Goal: Task Accomplishment & Management: Complete application form

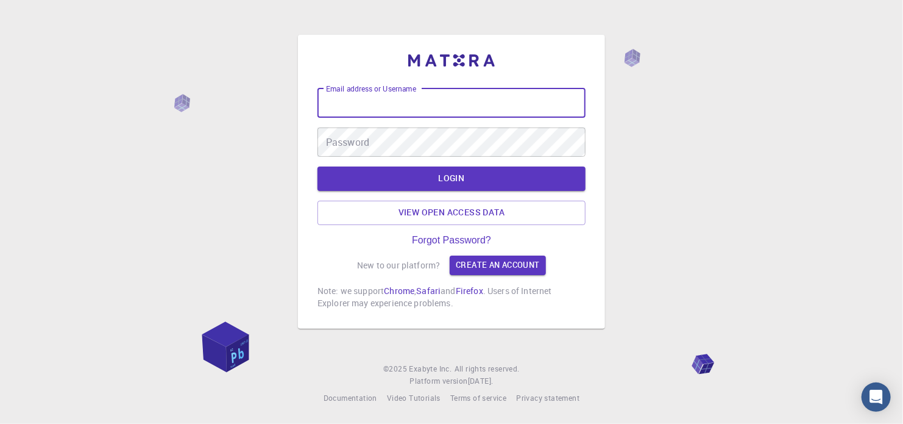
click at [442, 95] on input "Email address or Username" at bounding box center [452, 102] width 268 height 29
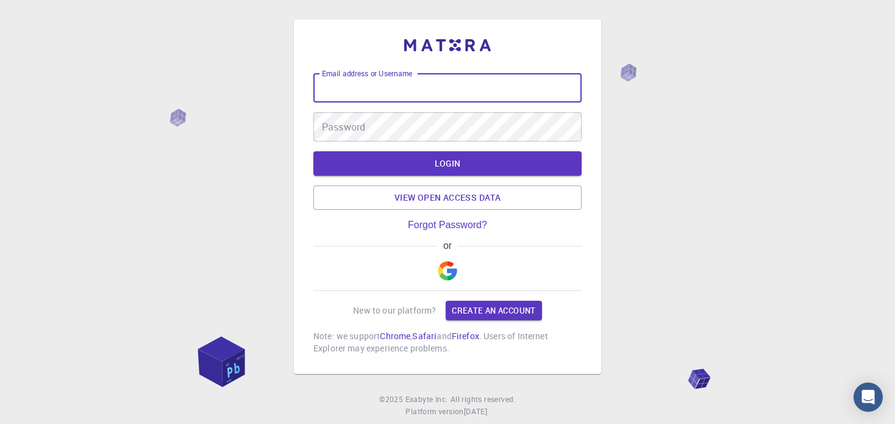
click at [454, 261] on img "button" at bounding box center [448, 271] width 20 height 20
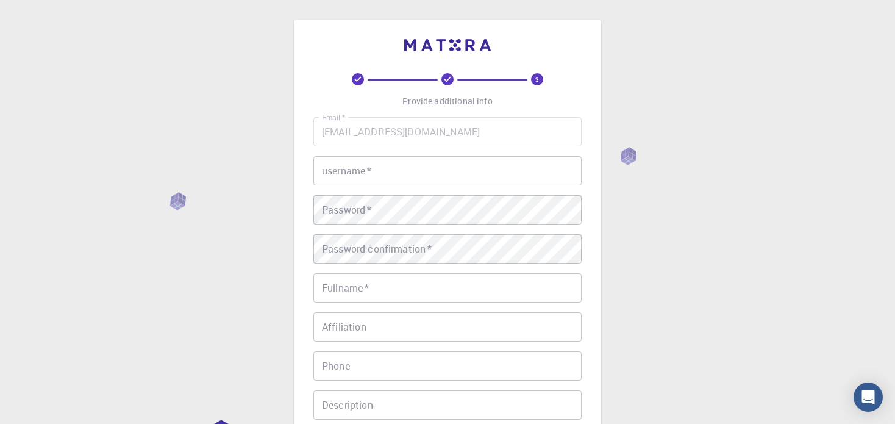
click at [351, 178] on input "username   *" at bounding box center [447, 170] width 268 height 29
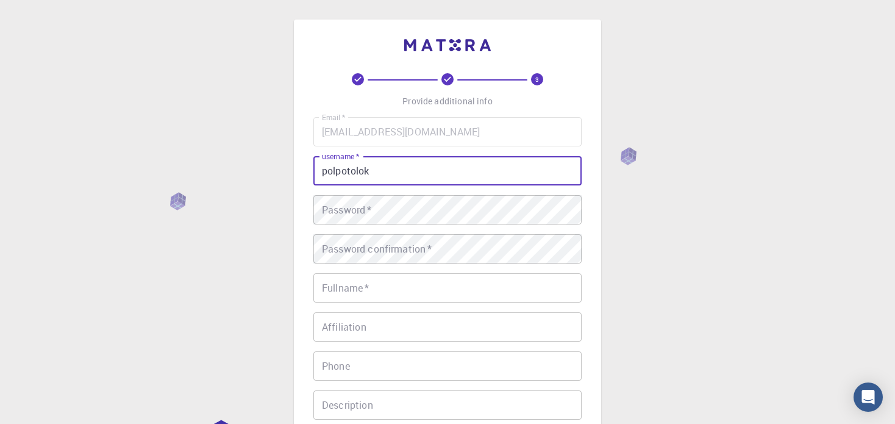
type input "polpotolok"
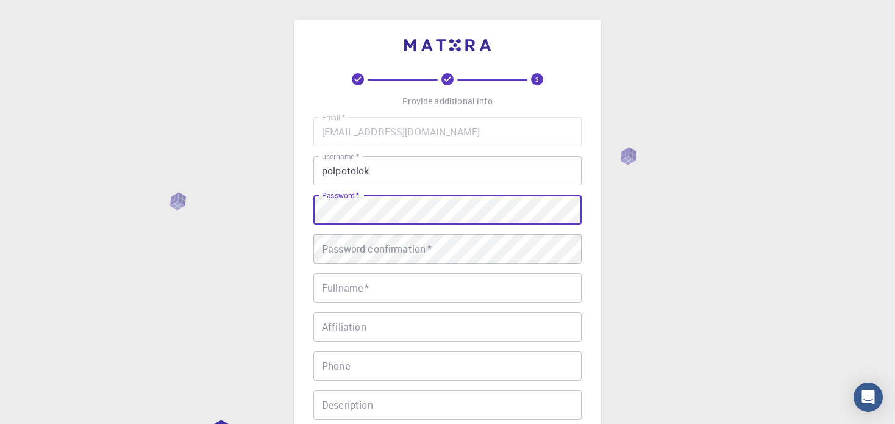
click at [334, 302] on input "Fullname   *" at bounding box center [447, 287] width 268 height 29
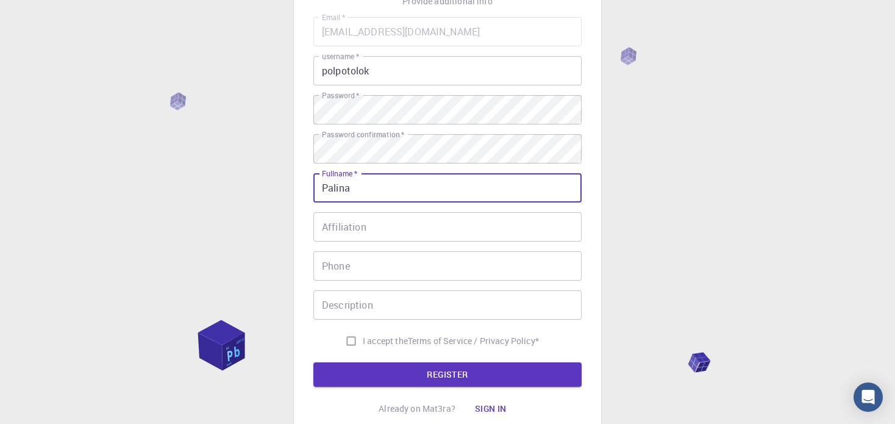
scroll to position [122, 0]
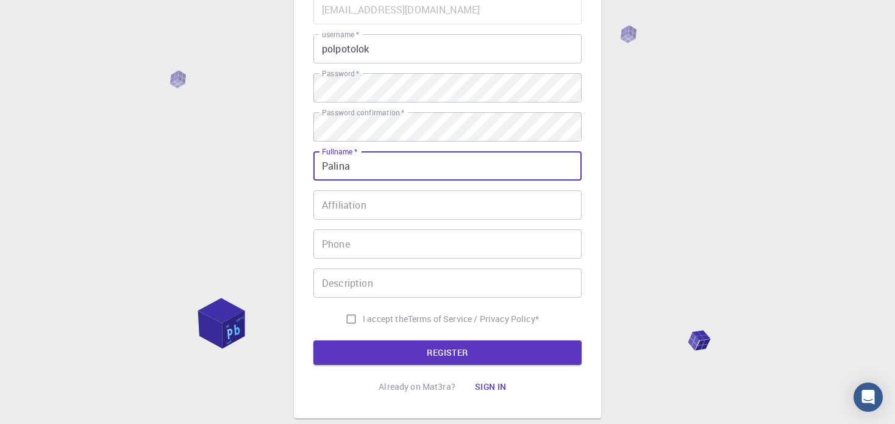
type input "Palina"
click at [344, 319] on input "I accept the Terms of Service / Privacy Policy *" at bounding box center [351, 318] width 23 height 23
checkbox input "true"
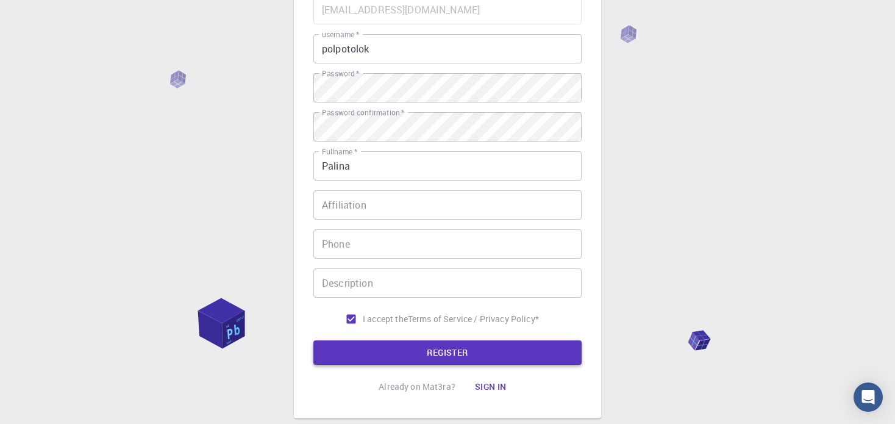
click at [429, 361] on button "REGISTER" at bounding box center [447, 352] width 268 height 24
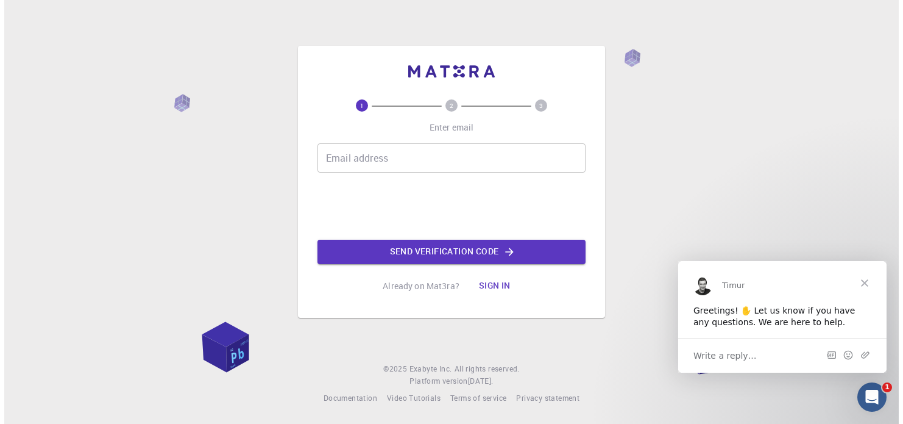
scroll to position [0, 0]
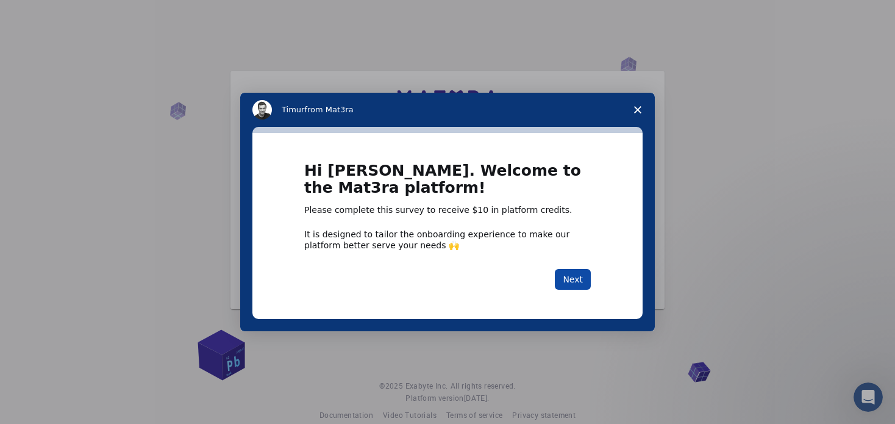
click at [569, 283] on button "Next" at bounding box center [573, 279] width 36 height 21
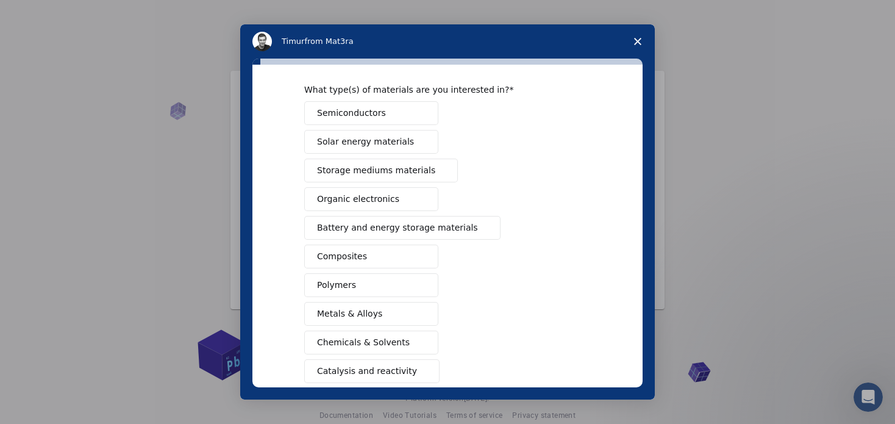
scroll to position [61, 0]
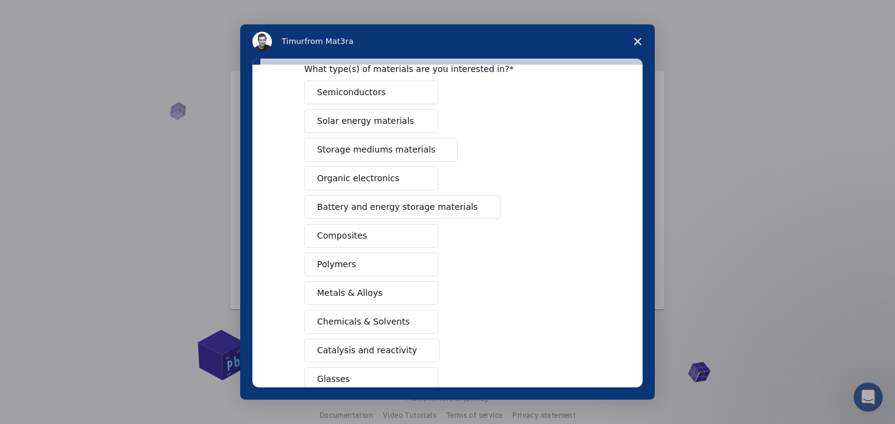
click at [357, 263] on button "Polymers" at bounding box center [371, 264] width 134 height 24
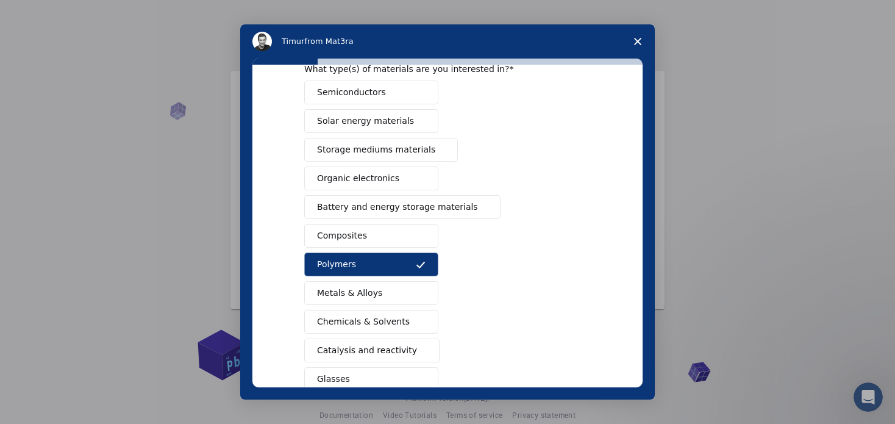
click at [394, 235] on button "Composites" at bounding box center [371, 236] width 134 height 24
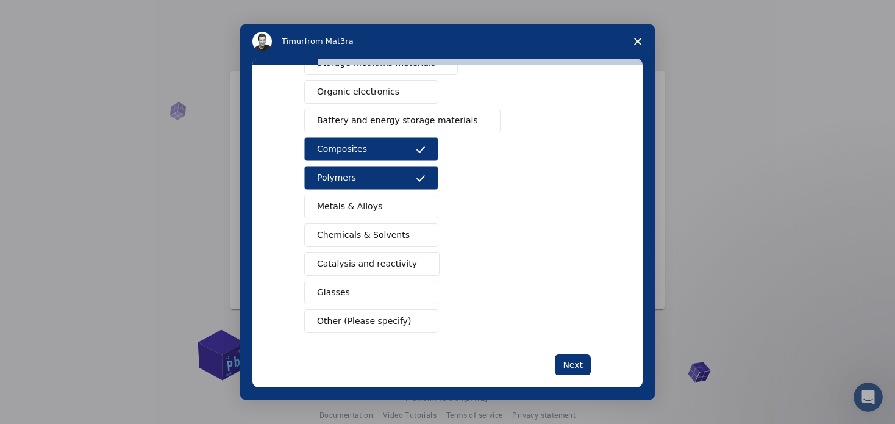
scroll to position [161, 0]
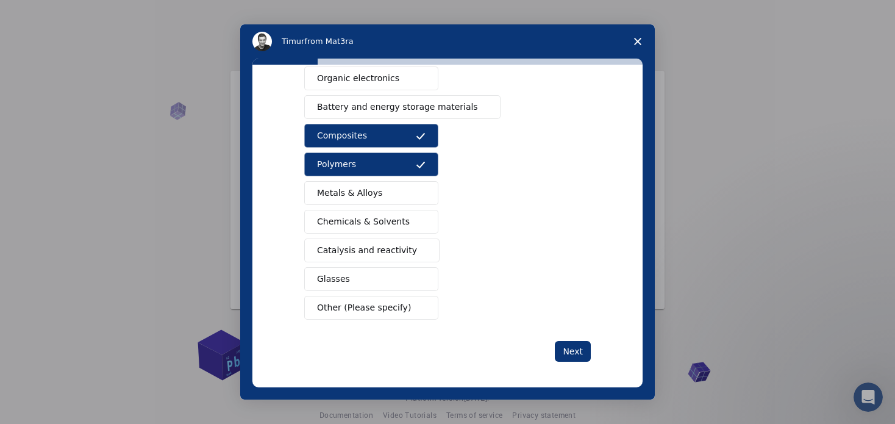
click at [370, 302] on span "Other (Please specify)" at bounding box center [364, 307] width 94 height 13
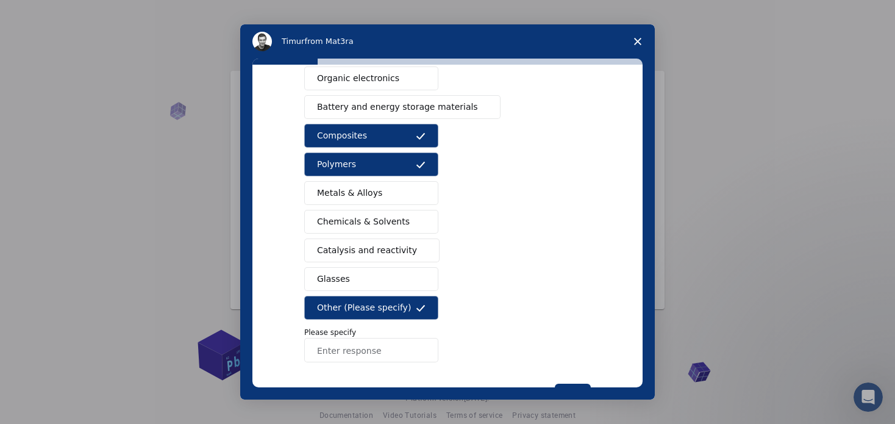
click at [330, 305] on span "Other (Please specify)" at bounding box center [364, 307] width 94 height 13
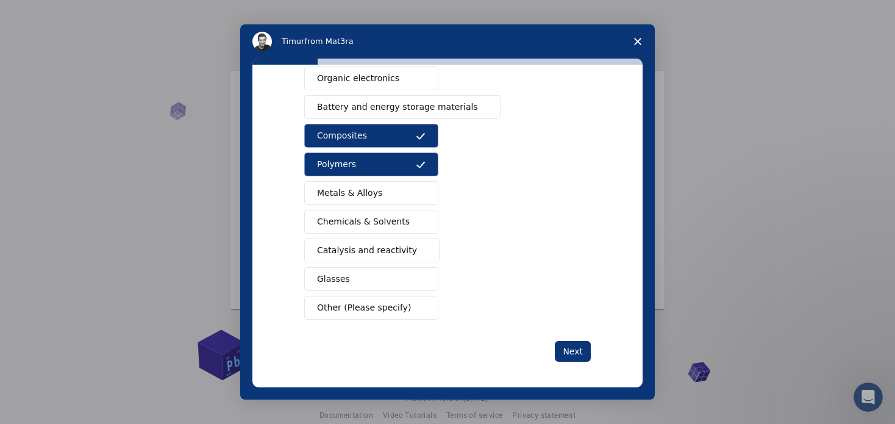
click at [631, 42] on span "Close survey" at bounding box center [638, 41] width 34 height 34
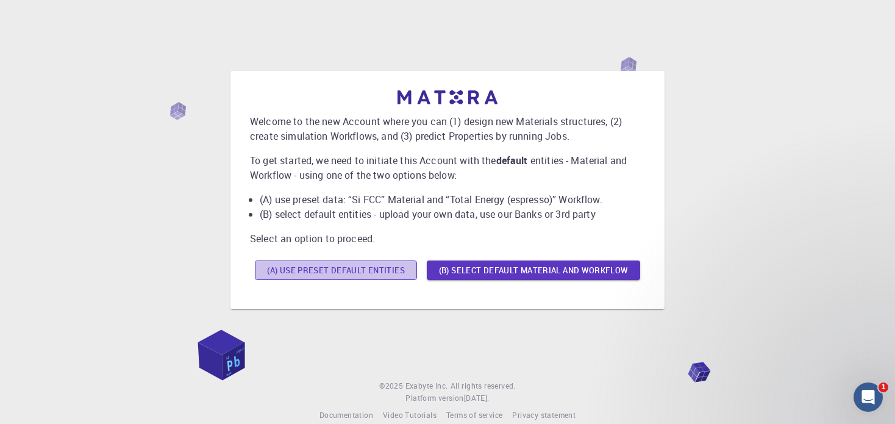
click at [402, 272] on button "(A) Use preset default entities" at bounding box center [336, 270] width 162 height 20
